Goal: Information Seeking & Learning: Learn about a topic

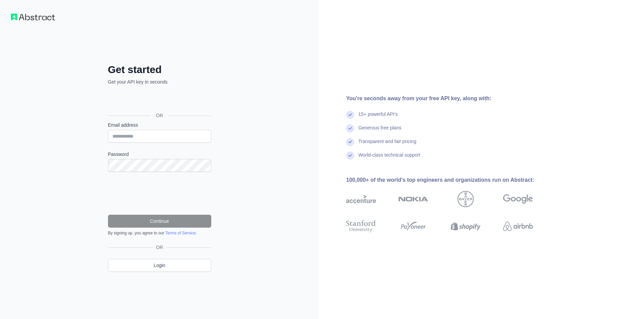
click at [383, 123] on div "15+ powerful API's" at bounding box center [377, 118] width 39 height 14
click at [379, 118] on div "15+ powerful API's" at bounding box center [377, 118] width 39 height 14
click at [379, 128] on div "Generous free plans" at bounding box center [379, 131] width 43 height 14
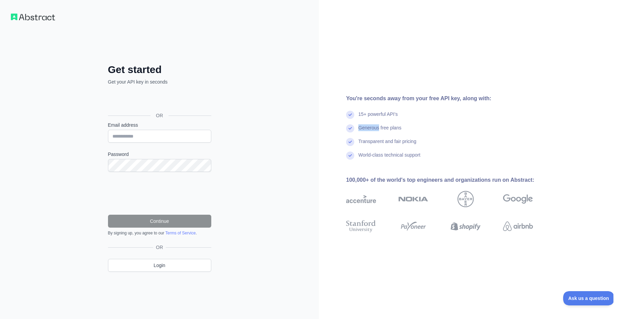
click at [379, 128] on div "Generous free plans" at bounding box center [379, 131] width 43 height 14
click at [147, 133] on input "Email address" at bounding box center [159, 136] width 103 height 13
type input "**********"
click at [76, 108] on div "**********" at bounding box center [159, 159] width 319 height 319
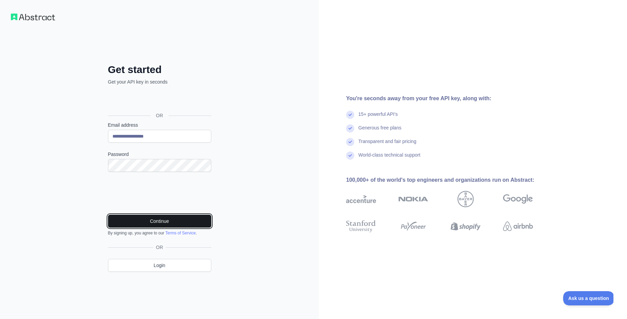
click at [144, 220] on button "Continue" at bounding box center [159, 221] width 103 height 13
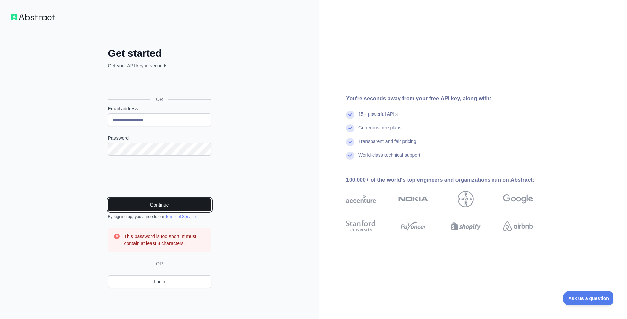
click at [142, 203] on button "Continue" at bounding box center [159, 204] width 103 height 13
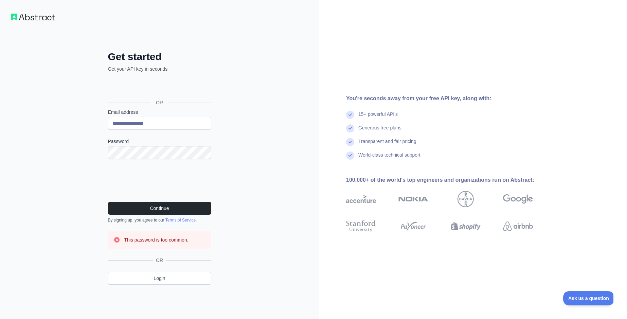
click at [150, 201] on form "**********" at bounding box center [159, 179] width 103 height 140
click at [153, 207] on button "Continue" at bounding box center [159, 208] width 103 height 13
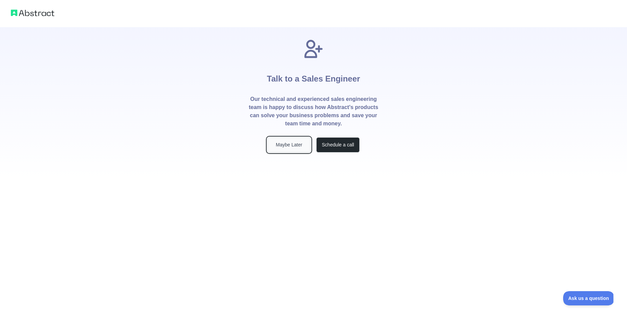
click at [288, 147] on button "Maybe Later" at bounding box center [288, 144] width 43 height 15
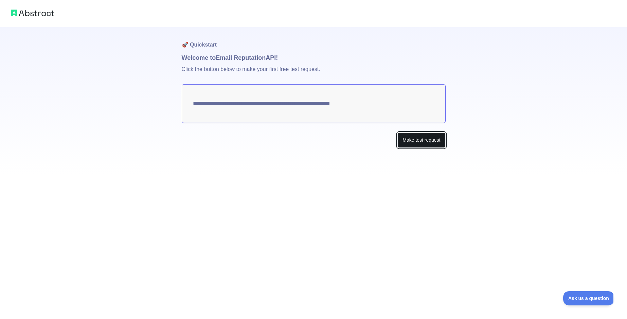
click at [420, 145] on button "Make test request" at bounding box center [422, 140] width 48 height 15
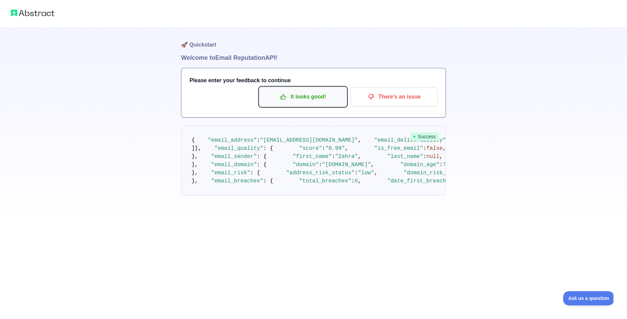
click at [325, 100] on p "It looks good!" at bounding box center [303, 97] width 77 height 12
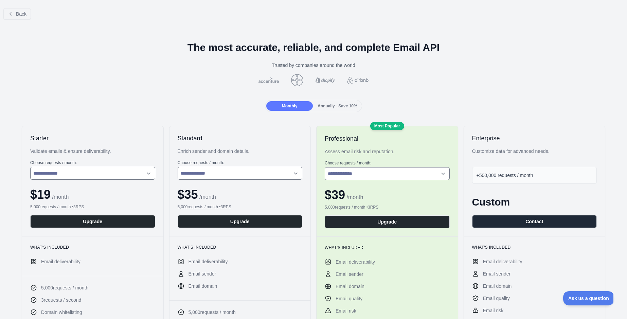
click at [336, 107] on span "Annually - Save 10%" at bounding box center [338, 106] width 40 height 5
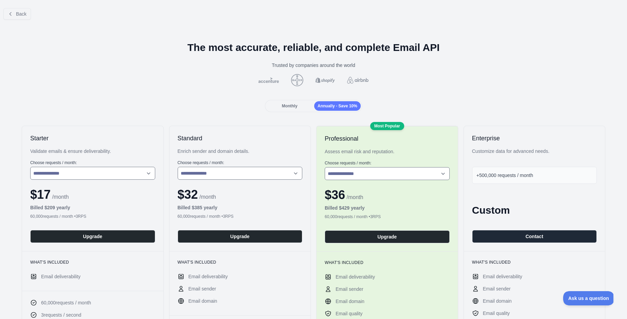
click at [139, 51] on h1 "The most accurate, reliable, and complete Email API" at bounding box center [313, 47] width 616 height 12
click at [22, 20] on div "Back" at bounding box center [313, 14] width 627 height 22
click at [20, 16] on span "Back" at bounding box center [21, 13] width 11 height 5
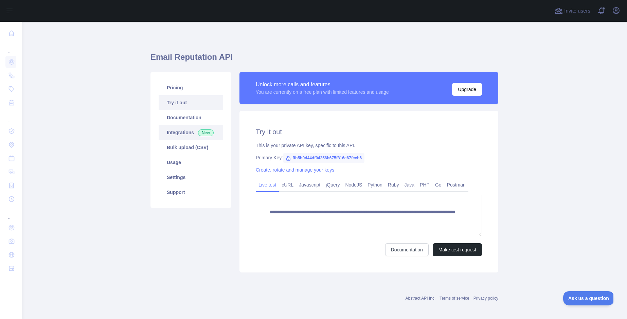
click at [181, 126] on link "Integrations New" at bounding box center [191, 132] width 65 height 15
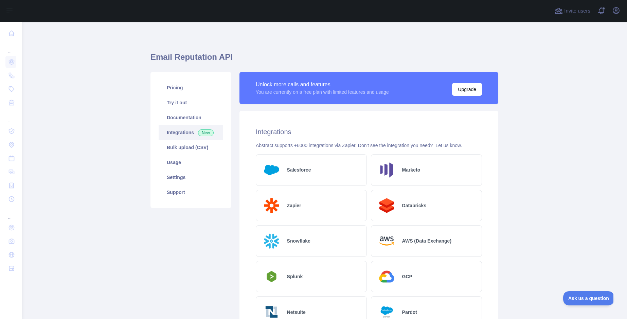
click at [181, 126] on link "Integrations New" at bounding box center [191, 132] width 65 height 15
click at [172, 161] on link "Usage" at bounding box center [191, 162] width 65 height 15
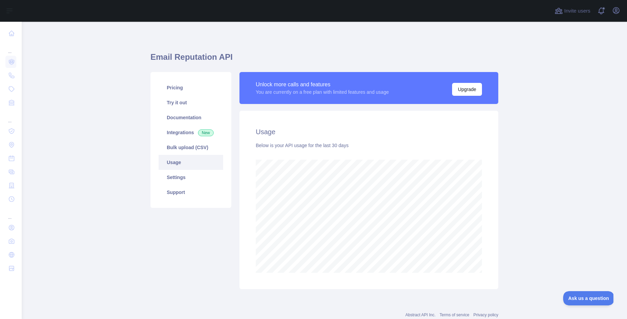
scroll to position [297, 606]
click at [174, 174] on link "Settings" at bounding box center [191, 177] width 65 height 15
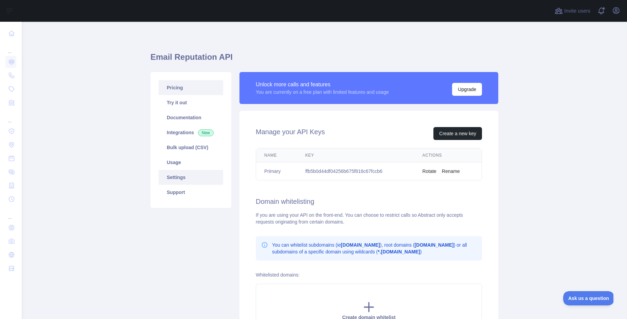
click at [182, 92] on link "Pricing" at bounding box center [191, 87] width 65 height 15
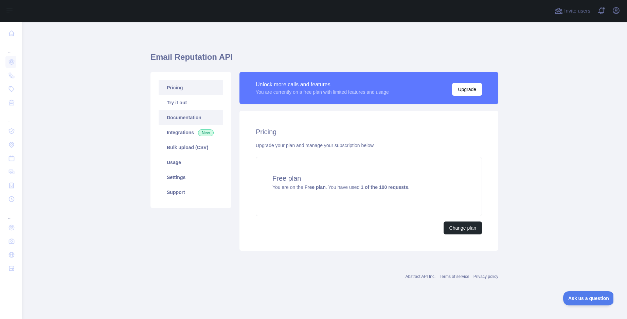
click at [182, 119] on link "Documentation" at bounding box center [191, 117] width 65 height 15
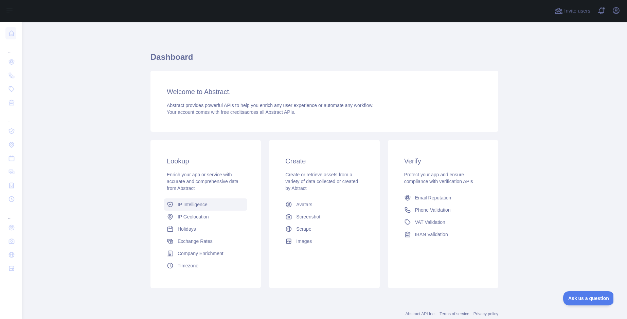
click at [185, 207] on span "IP Intelligence" at bounding box center [193, 204] width 30 height 7
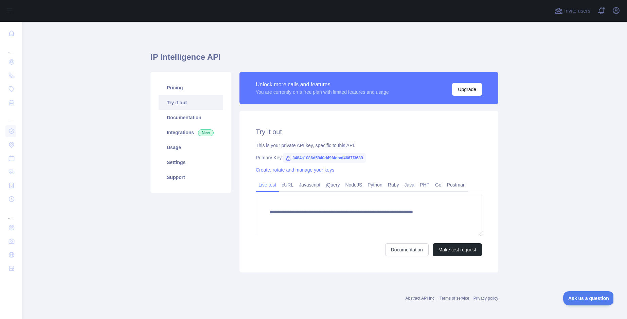
type textarea "**********"
click at [313, 146] on div "This is your private API key, specific to this API." at bounding box center [369, 145] width 226 height 7
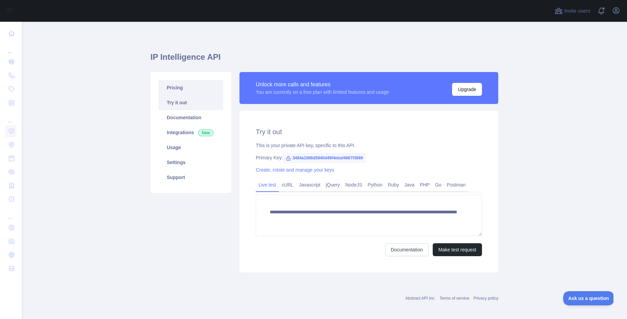
click at [184, 90] on link "Pricing" at bounding box center [191, 87] width 65 height 15
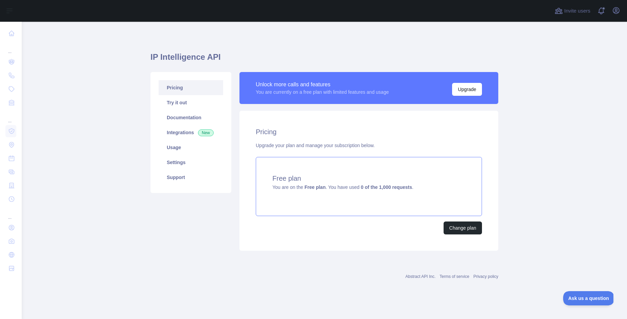
click at [414, 197] on div "Free plan You are on the Free plan . You have used 0 of the 1,000 requests ." at bounding box center [369, 186] width 226 height 59
click at [397, 129] on h2 "Pricing" at bounding box center [369, 132] width 226 height 10
click at [198, 131] on link "Integrations New" at bounding box center [191, 132] width 65 height 15
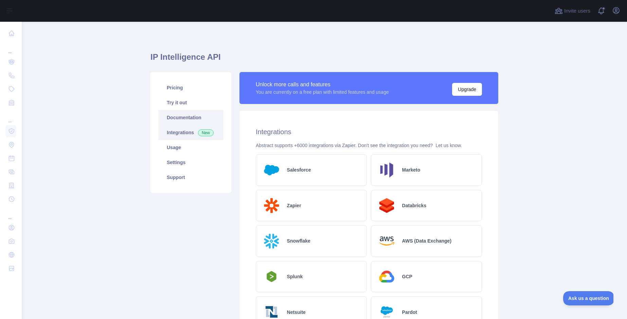
click at [189, 119] on link "Documentation" at bounding box center [191, 117] width 65 height 15
click at [179, 151] on link "Usage" at bounding box center [191, 147] width 65 height 15
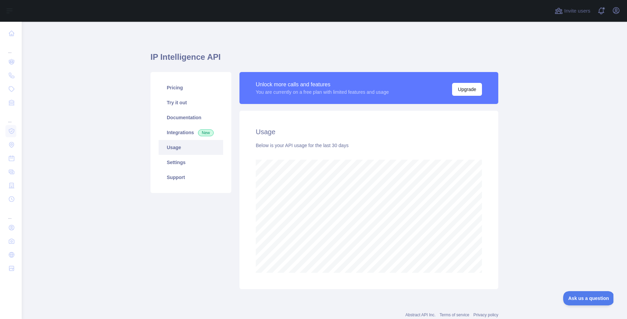
scroll to position [297, 606]
